Goal: Task Accomplishment & Management: Use online tool/utility

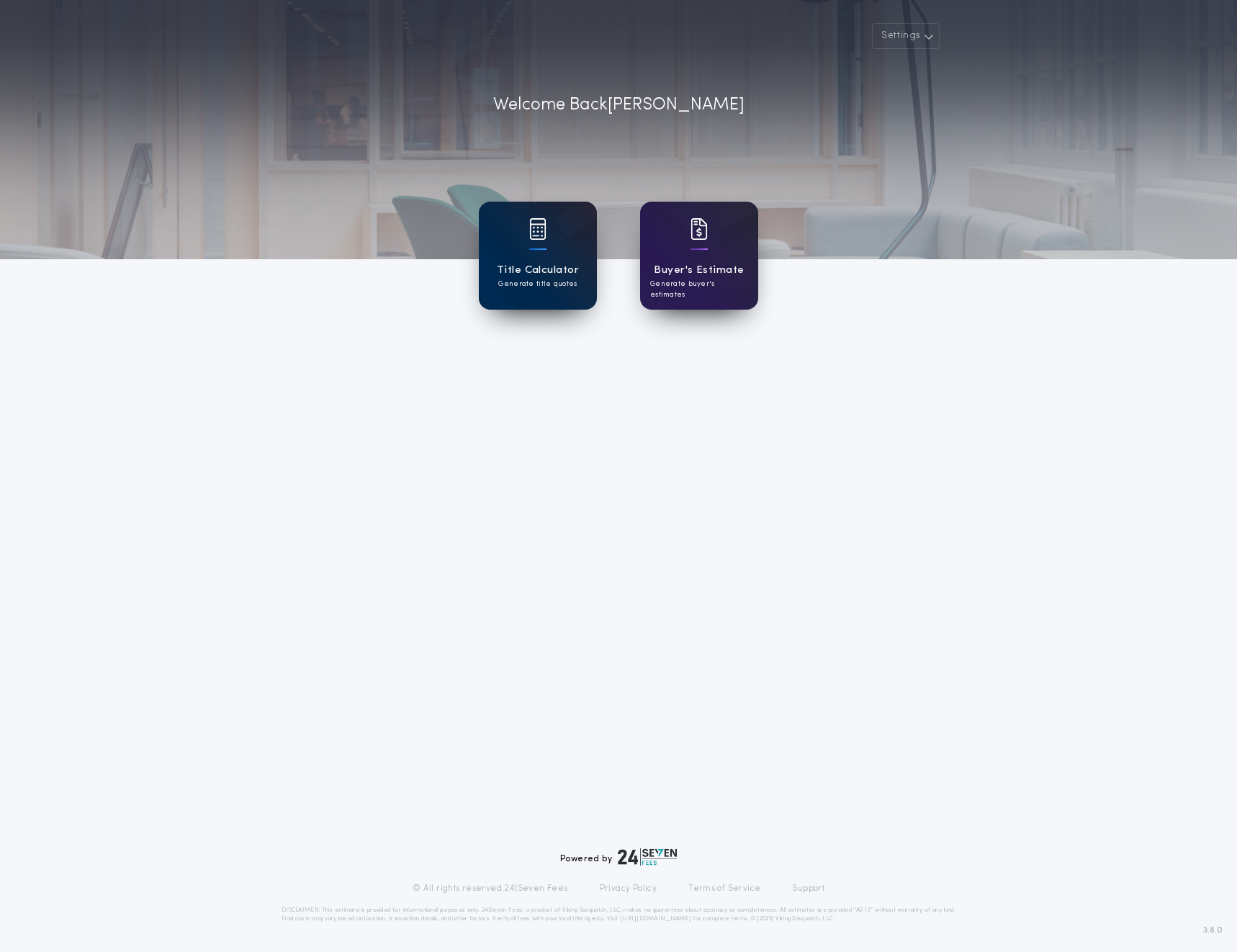
click at [557, 259] on div "Title Calculator Generate title quotes" at bounding box center [538, 256] width 118 height 108
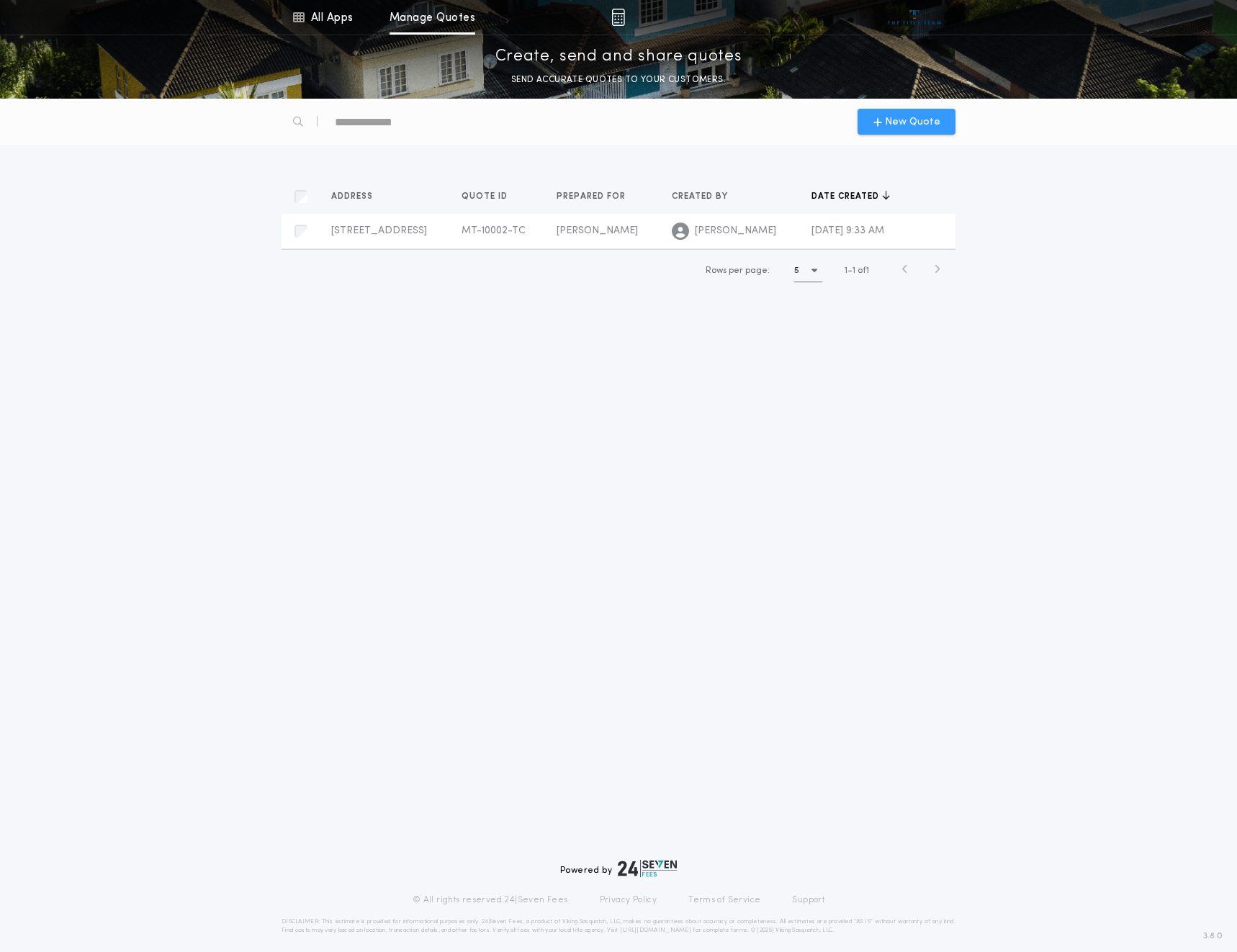
click at [899, 124] on span "New Quote" at bounding box center [913, 122] width 56 height 15
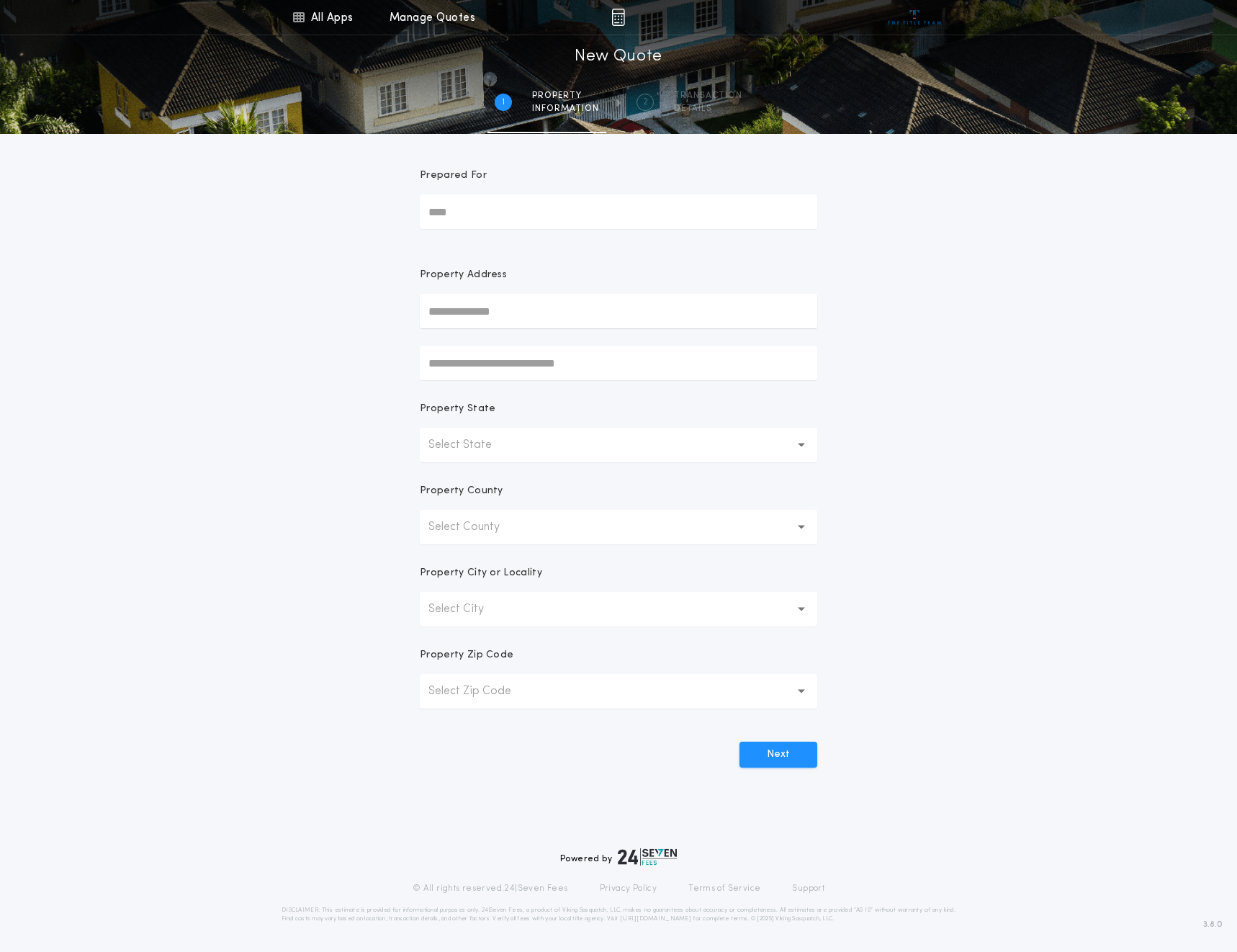
click at [488, 223] on input "Prepared For" at bounding box center [618, 211] width 397 height 34
type input "****"
click at [489, 441] on p "Select State" at bounding box center [472, 445] width 86 height 17
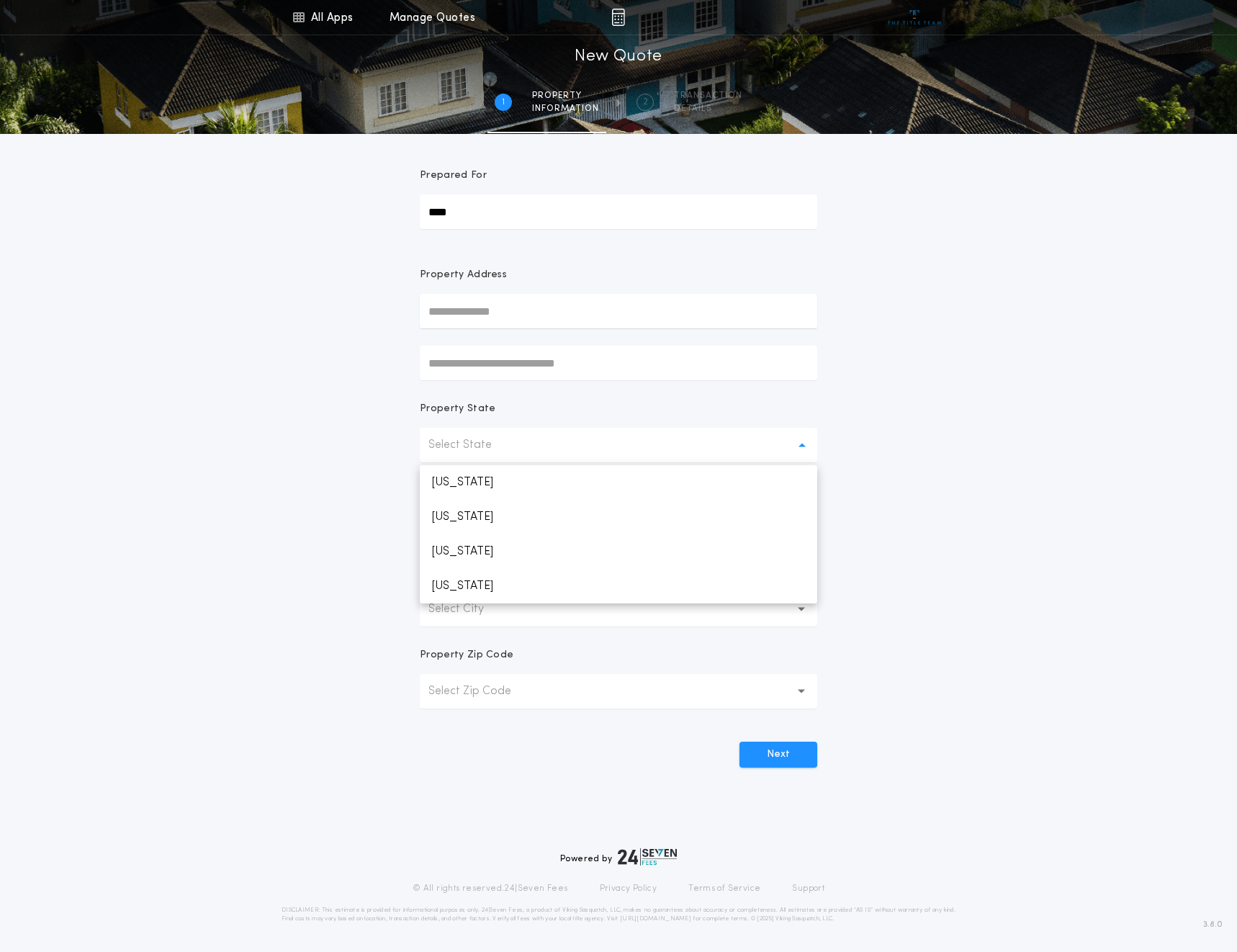
click at [462, 283] on label "Property Address" at bounding box center [618, 298] width 397 height 61
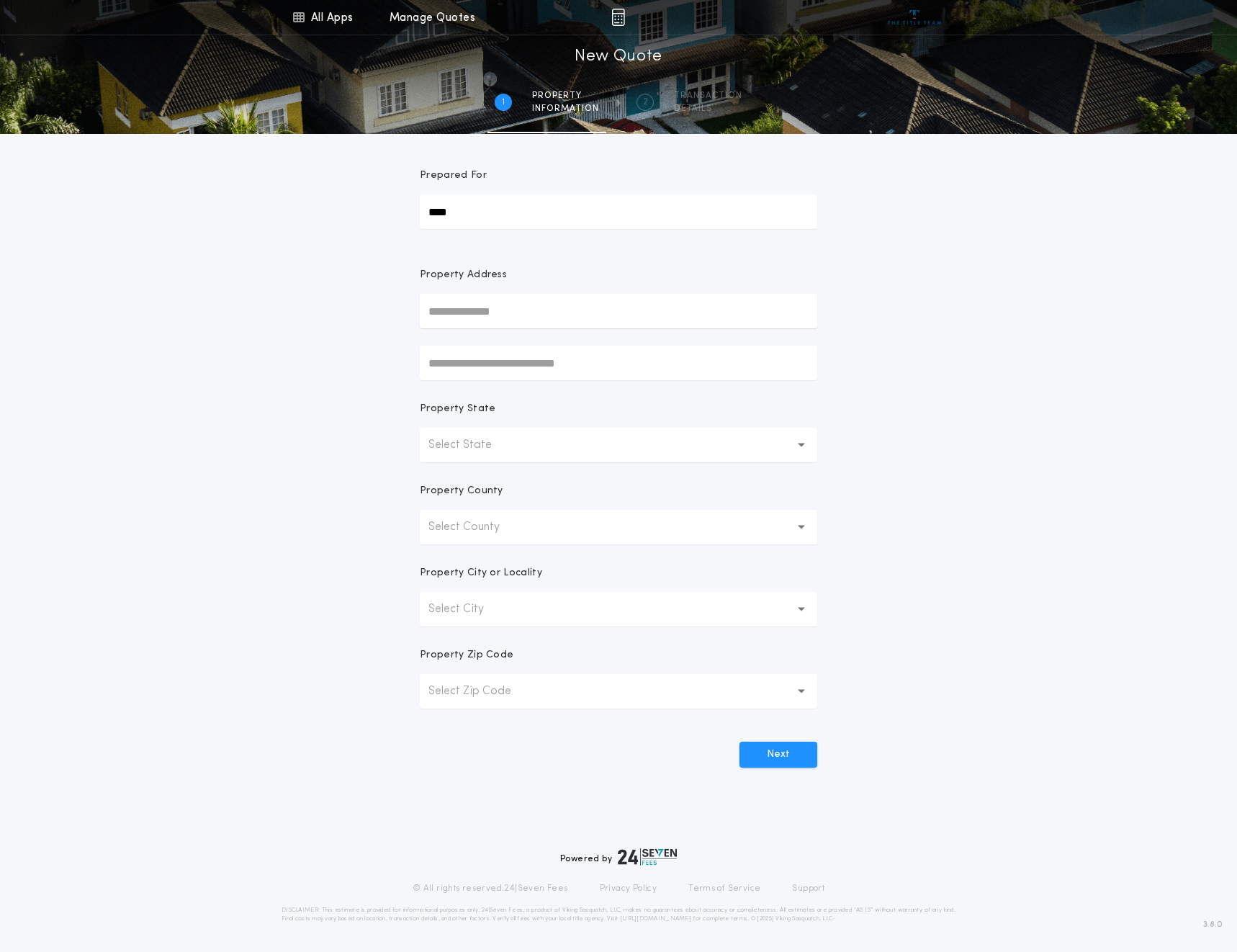
click at [469, 447] on p "Select State" at bounding box center [472, 445] width 86 height 17
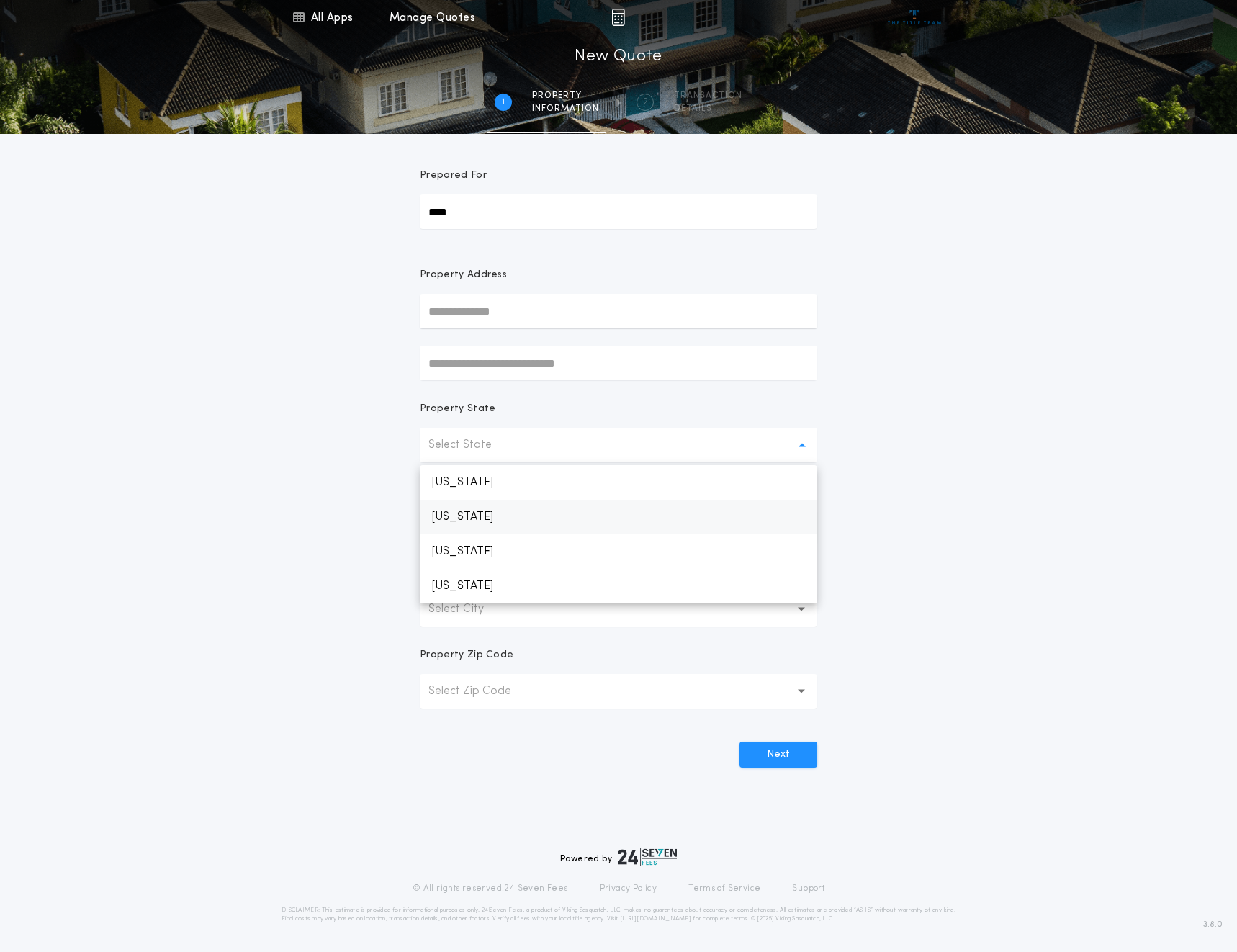
click at [460, 520] on p "[US_STATE]" at bounding box center [618, 517] width 397 height 34
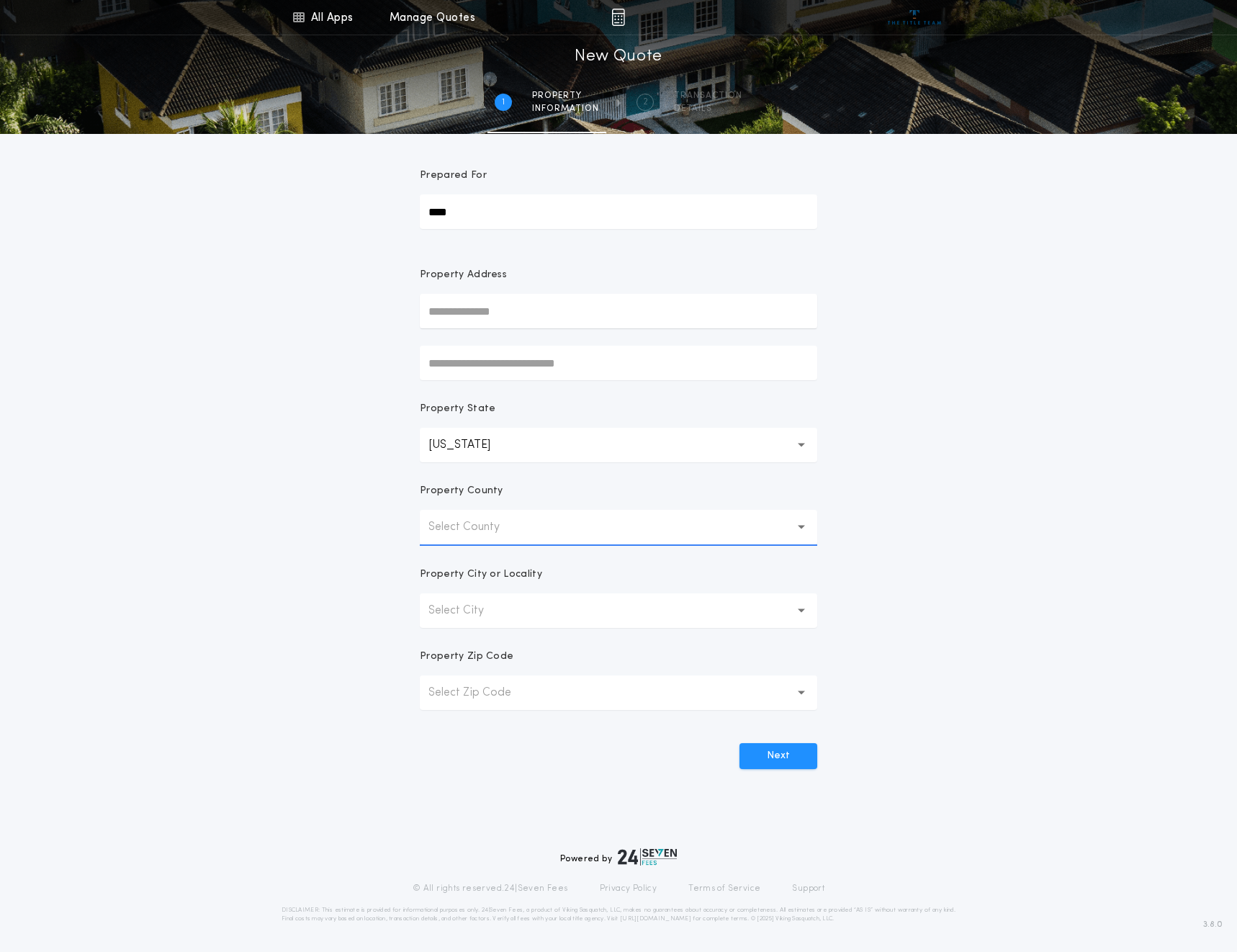
click at [482, 318] on input "text" at bounding box center [618, 311] width 397 height 34
click at [462, 304] on input "text" at bounding box center [618, 311] width 397 height 34
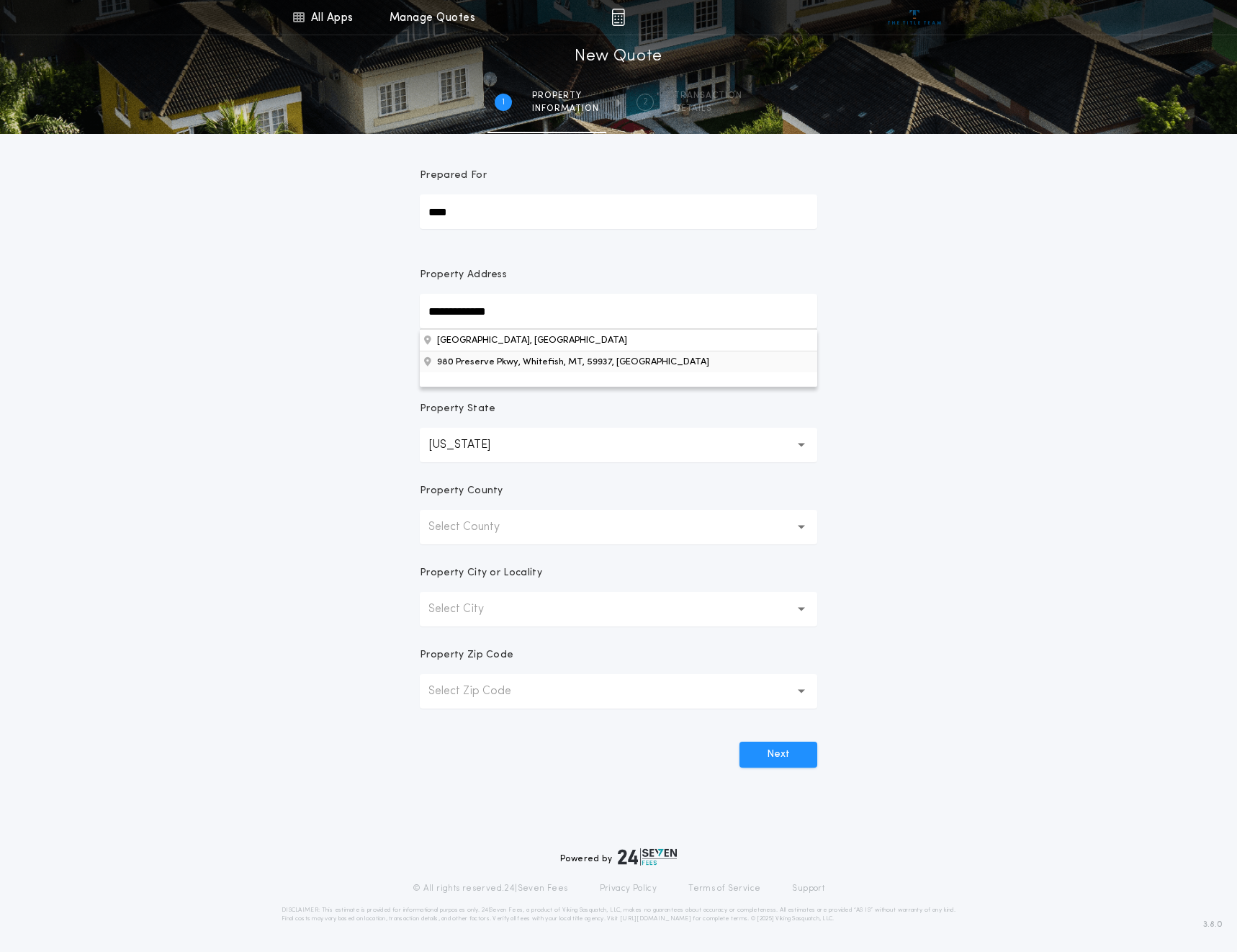
click at [489, 360] on button "980 Preserve Pkwy, Whitefish, MT, 59937, [GEOGRAPHIC_DATA]" at bounding box center [618, 361] width 397 height 21
type input "**********"
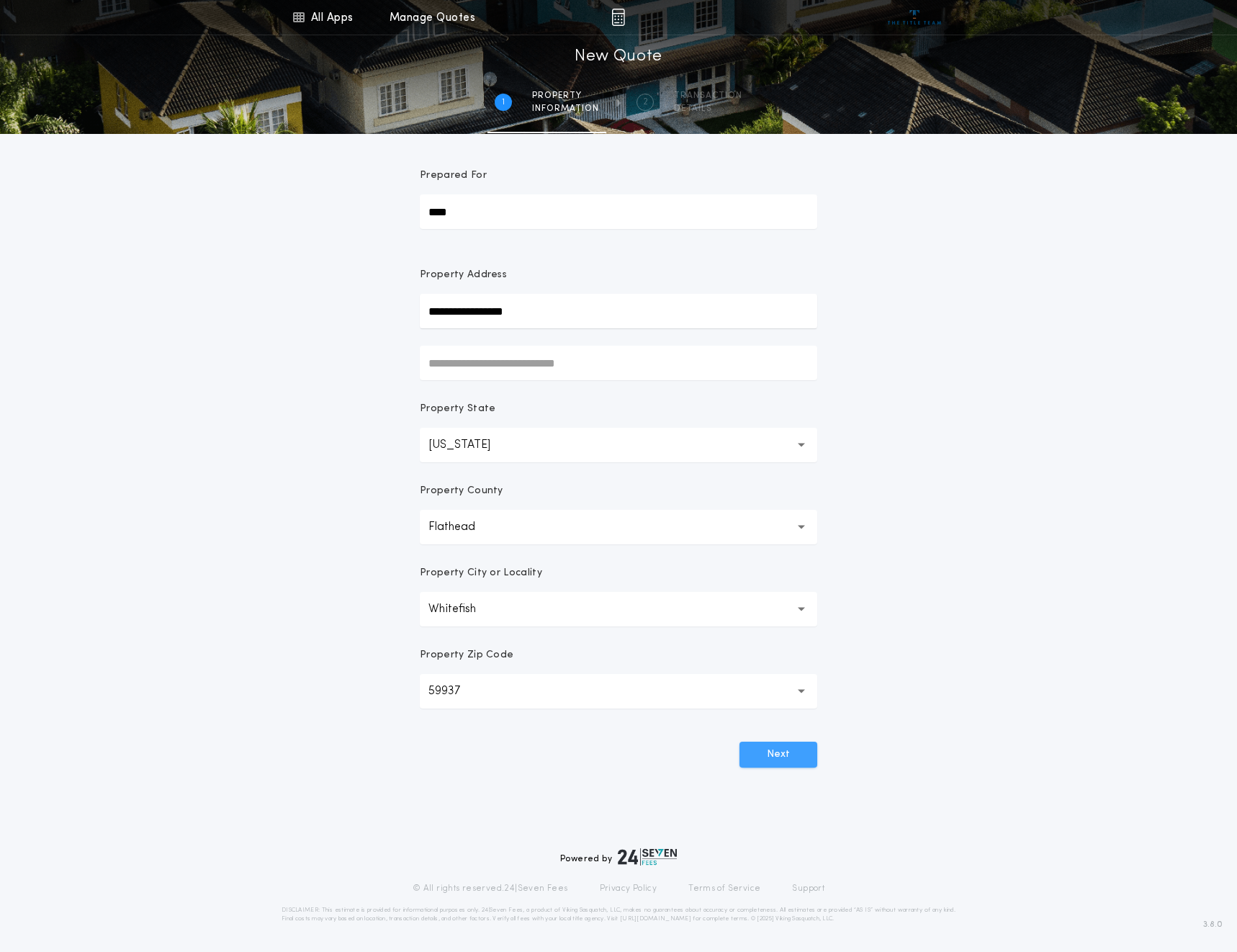
click at [787, 759] on button "Next" at bounding box center [778, 754] width 78 height 26
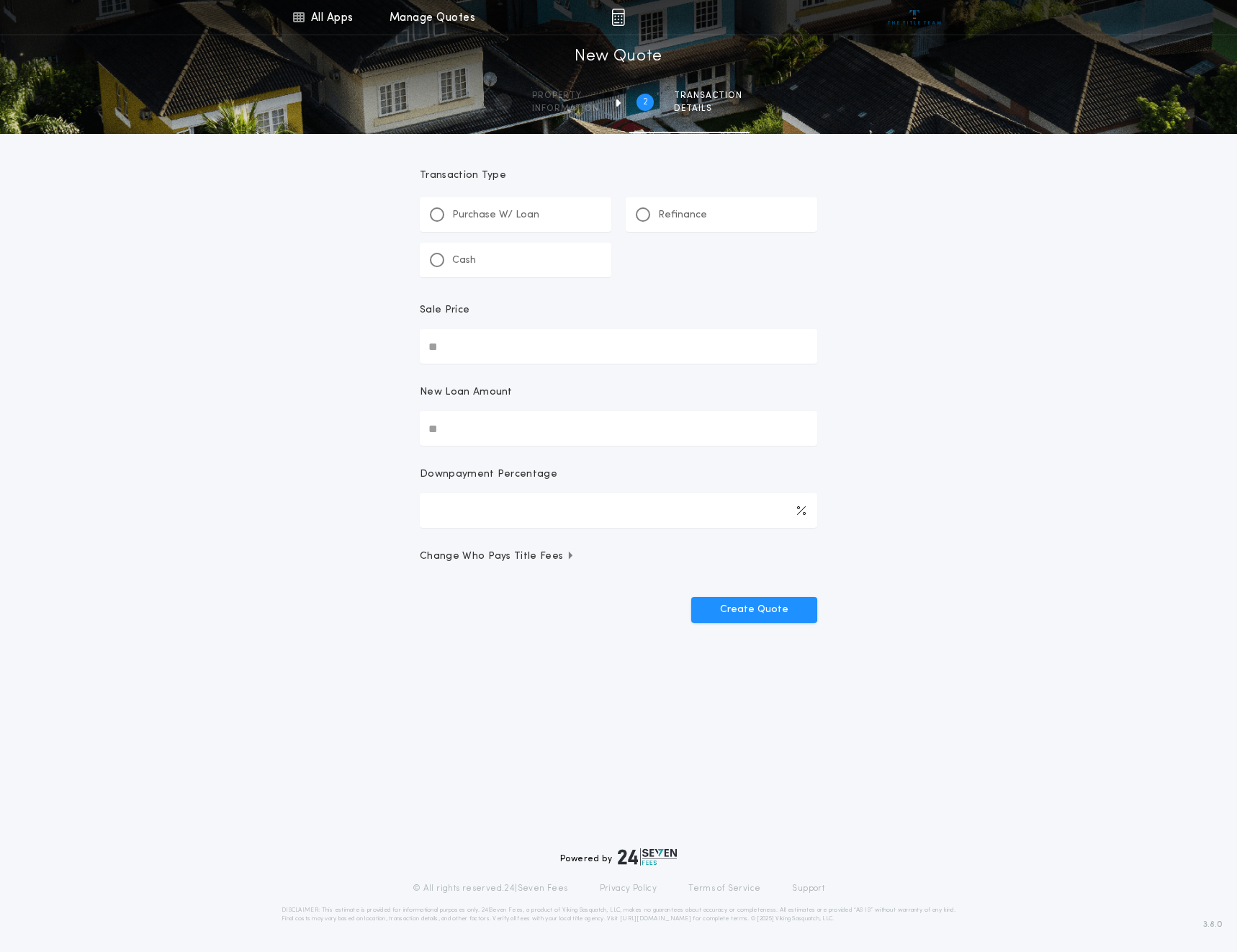
click at [651, 210] on div "Refinance" at bounding box center [671, 215] width 71 height 15
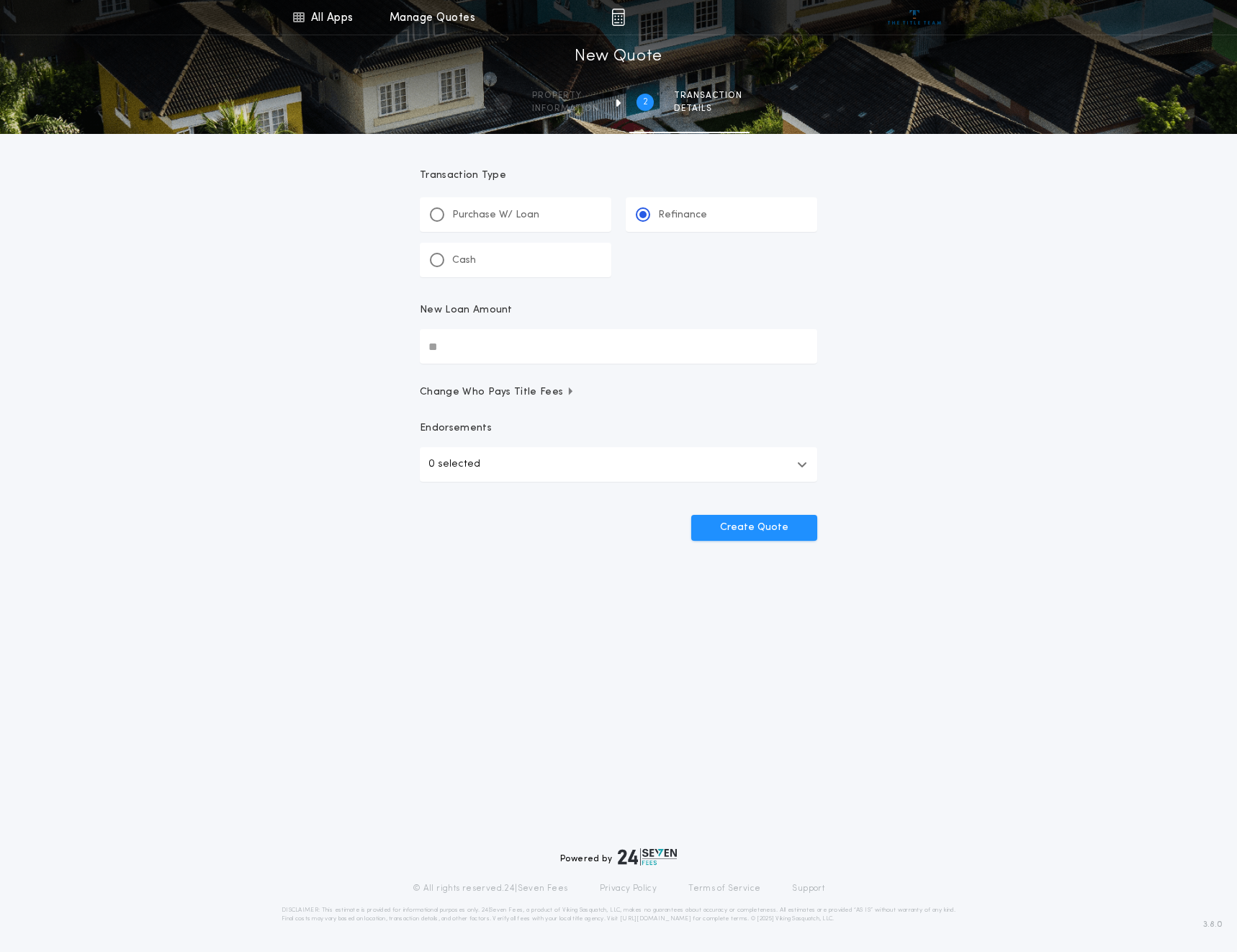
click at [451, 346] on input "New Loan Amount" at bounding box center [618, 346] width 397 height 34
type input "********"
click at [549, 467] on button "0 selected" at bounding box center [618, 464] width 397 height 34
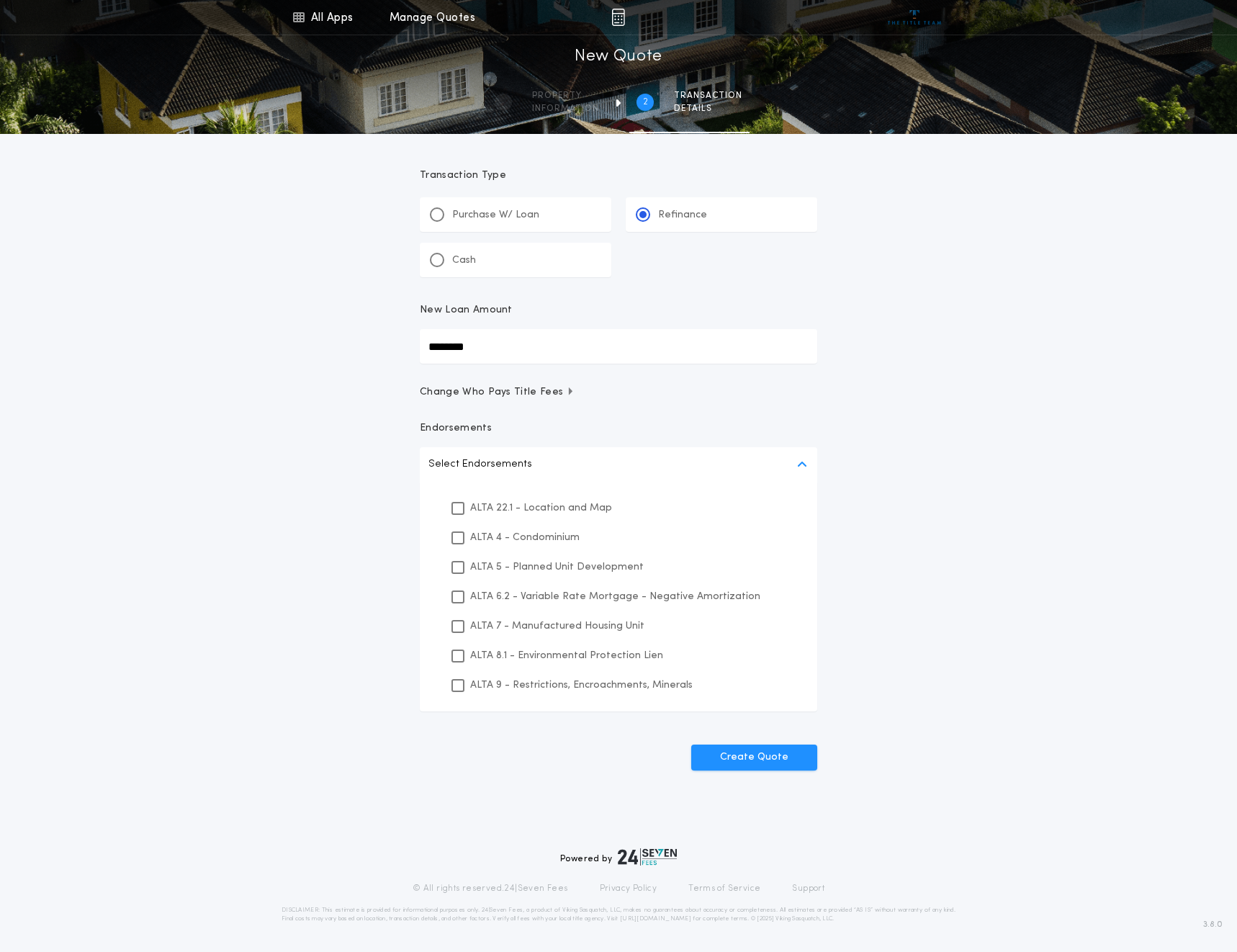
click at [497, 513] on p "ALTA 22.1 - Location and Map" at bounding box center [541, 509] width 142 height 15
click at [459, 574] on div "ALTA 5 - Planned Unit Development" at bounding box center [619, 567] width 363 height 29
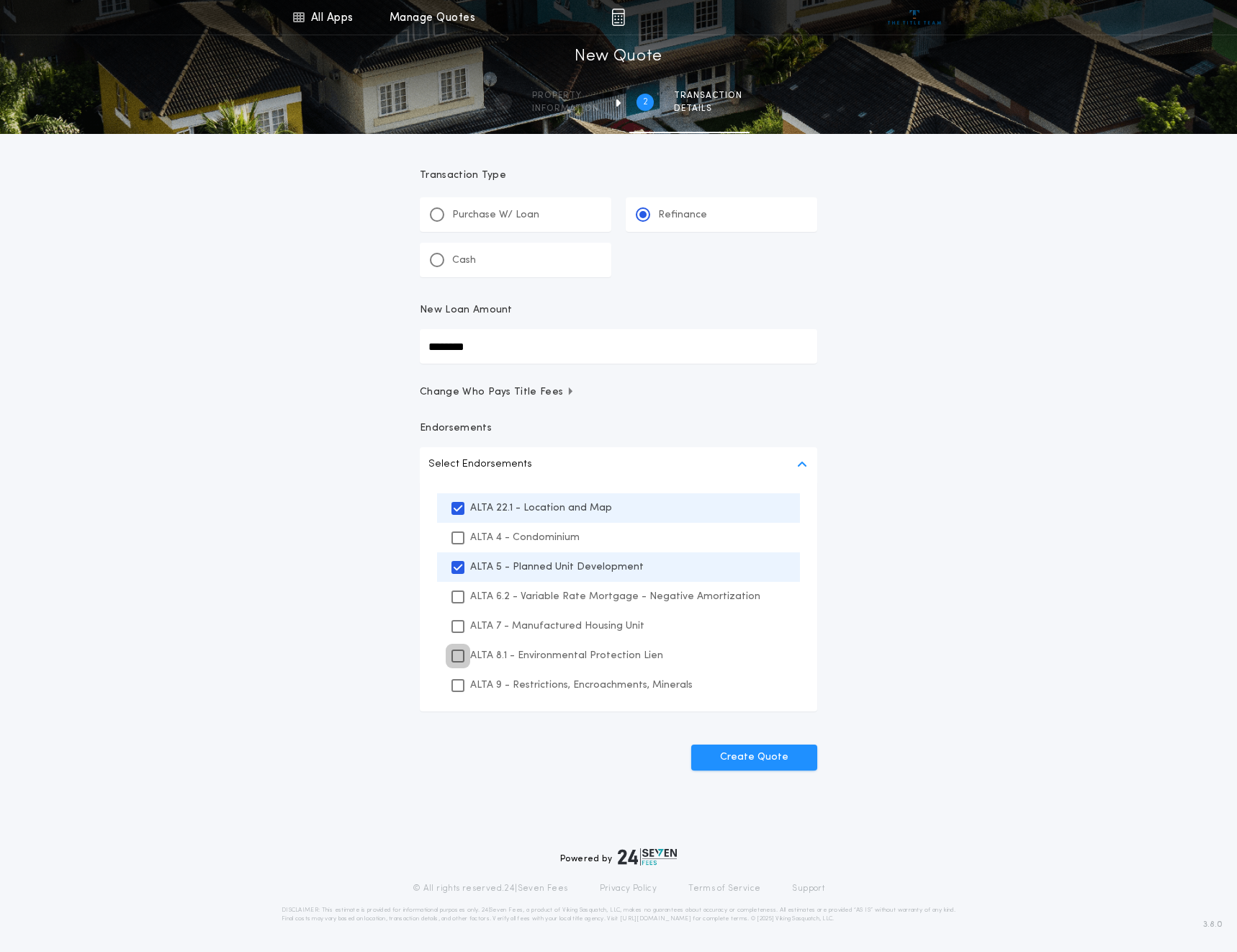
click at [455, 652] on icon at bounding box center [458, 656] width 9 height 10
click at [456, 682] on icon at bounding box center [458, 686] width 9 height 10
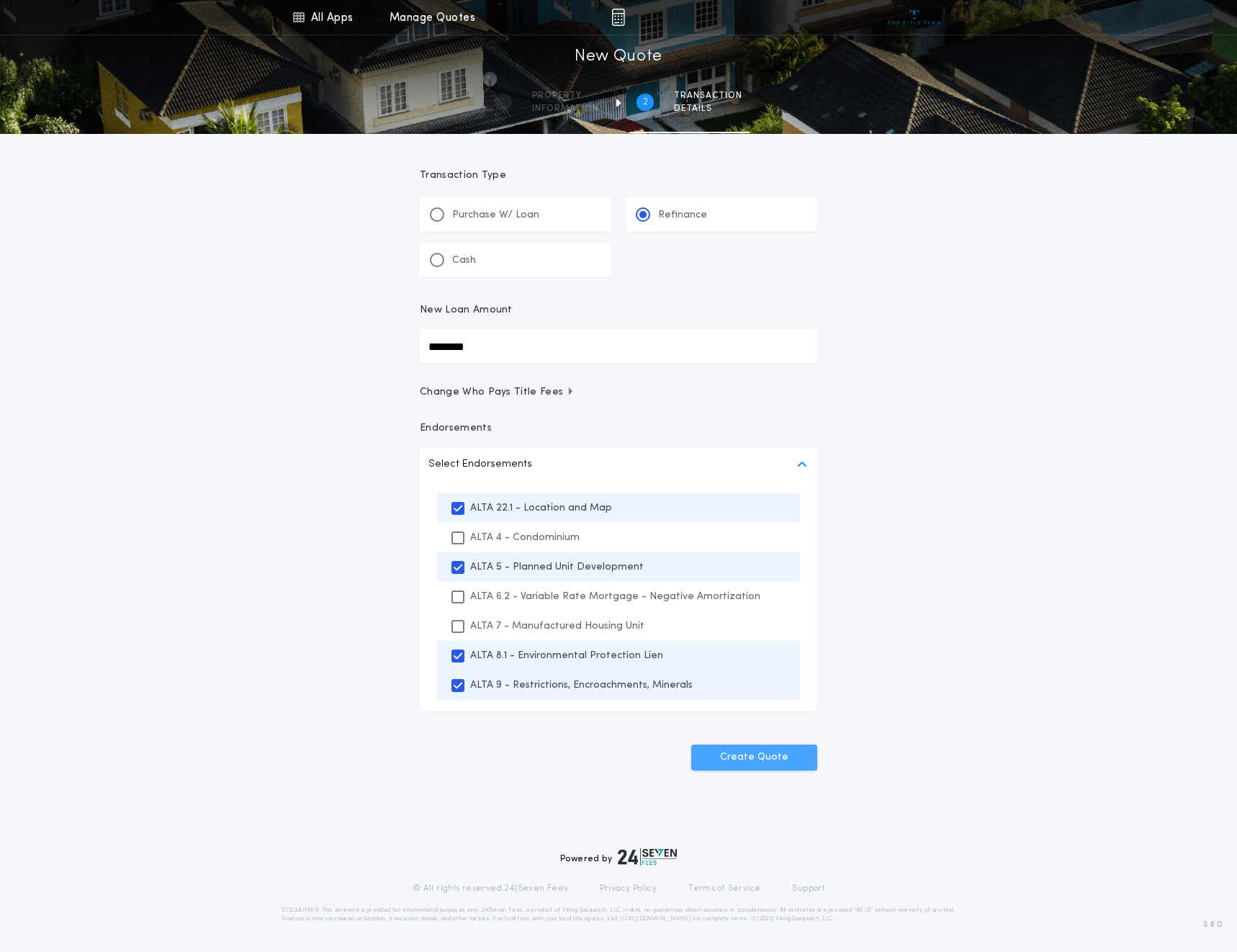
click at [765, 765] on button "Create Quote" at bounding box center [754, 758] width 126 height 26
